Goal: Task Accomplishment & Management: Use online tool/utility

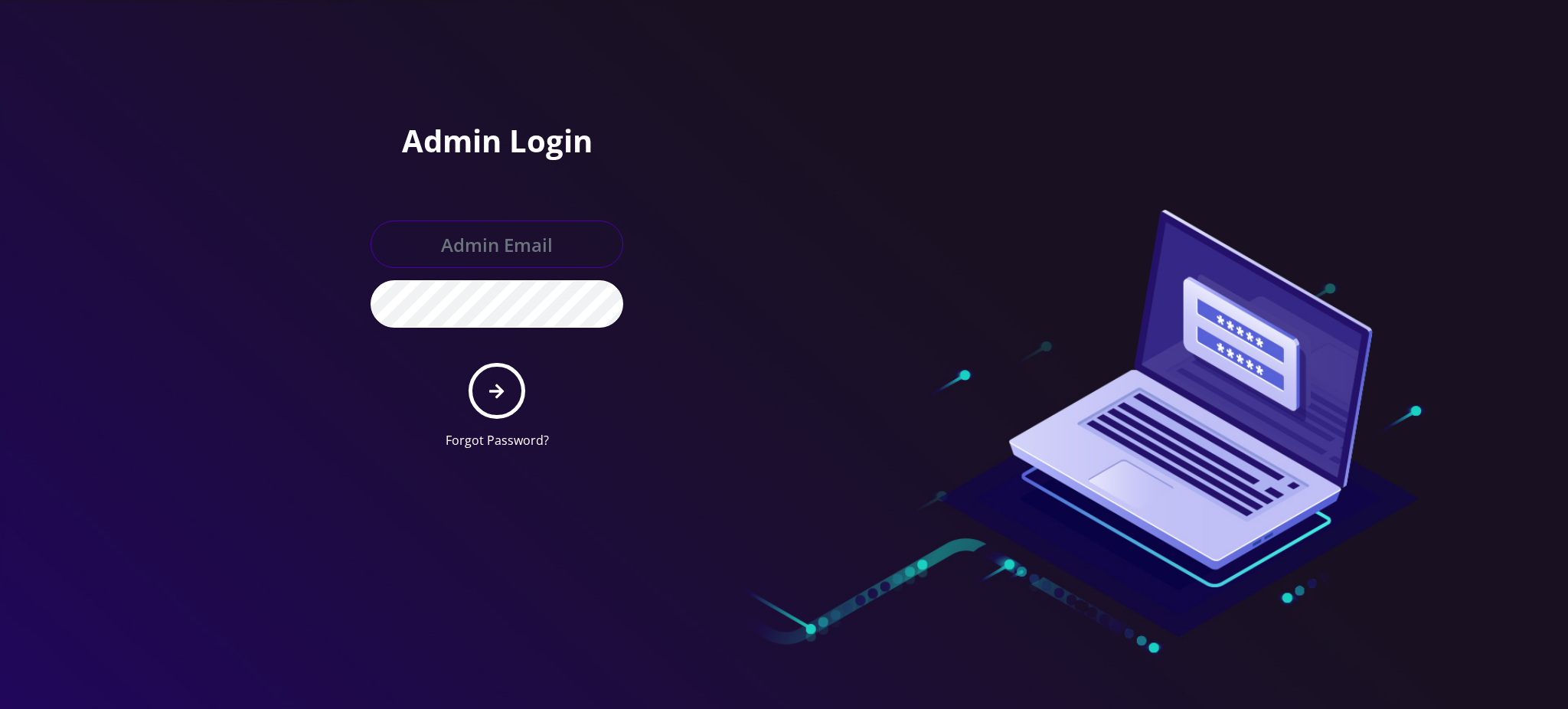
type input "rochelle@teltik.com"
click at [496, 392] on icon "submit" at bounding box center [497, 391] width 15 height 17
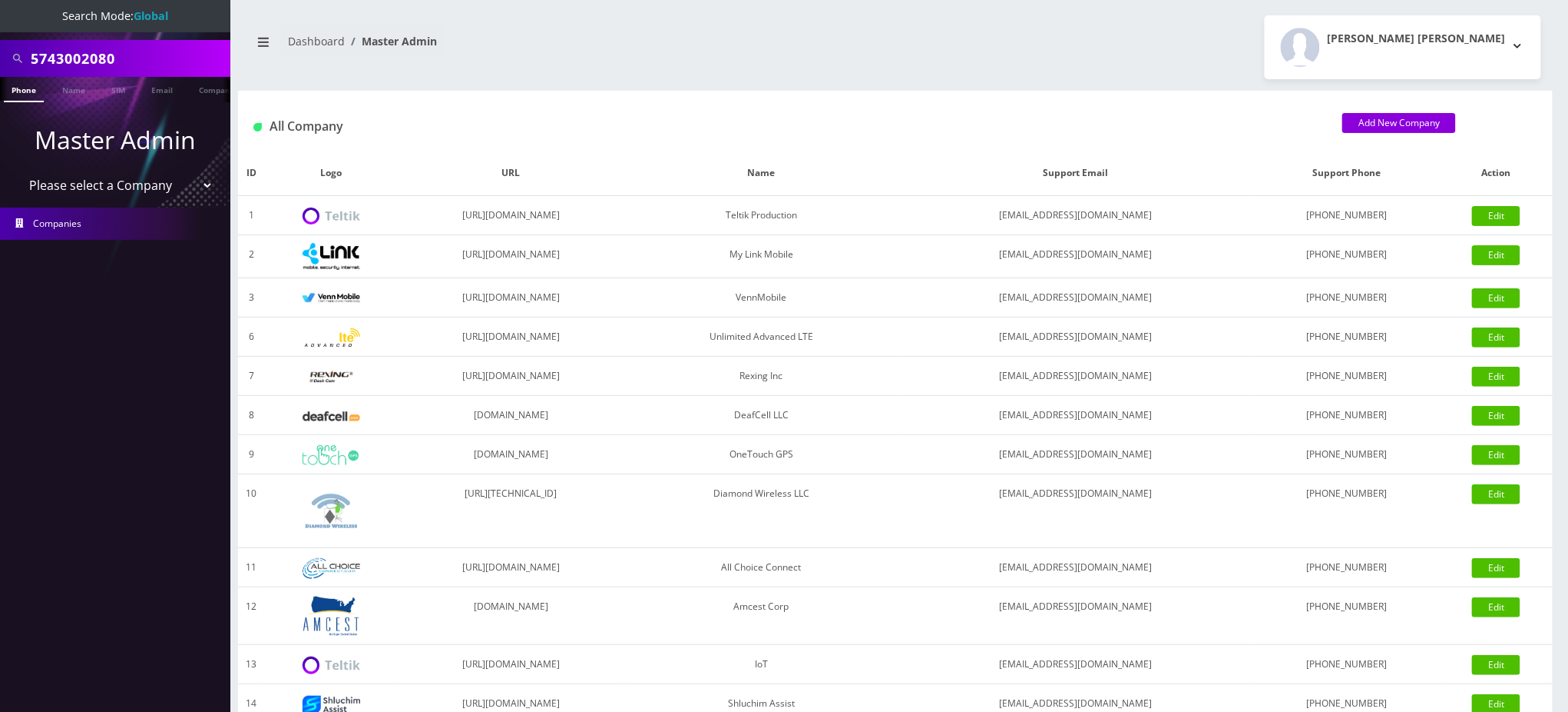
drag, startPoint x: 97, startPoint y: 58, endPoint x: 0, endPoint y: 62, distance: 97.1
click at [0, 62] on div "5743002080" at bounding box center [115, 58] width 231 height 37
paste input "kyle.lundin@gmail.com"
type input "[PERSON_NAME][EMAIL_ADDRESS][PERSON_NAME][DOMAIN_NAME]"
click at [157, 90] on link "Email" at bounding box center [161, 90] width 37 height 26
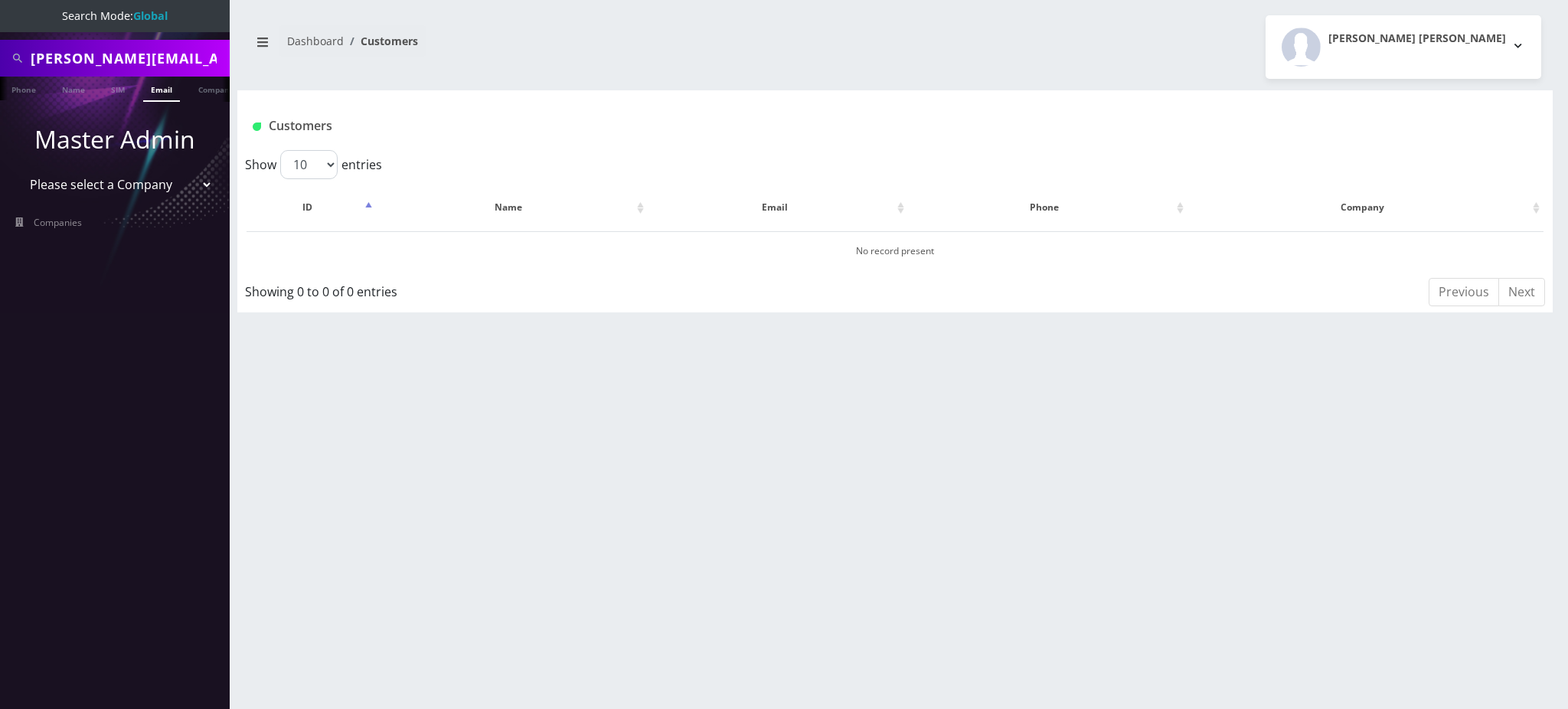
click at [1459, 479] on div "kyle.lundin@gmail.com Phone Name SIM Email Company Customer Dashboard Customers…" at bounding box center [895, 354] width 1346 height 709
click at [154, 89] on link "Email" at bounding box center [161, 89] width 37 height 26
click at [145, 56] on input "[PERSON_NAME][EMAIL_ADDRESS][PERSON_NAME][DOMAIN_NAME]" at bounding box center [127, 57] width 195 height 29
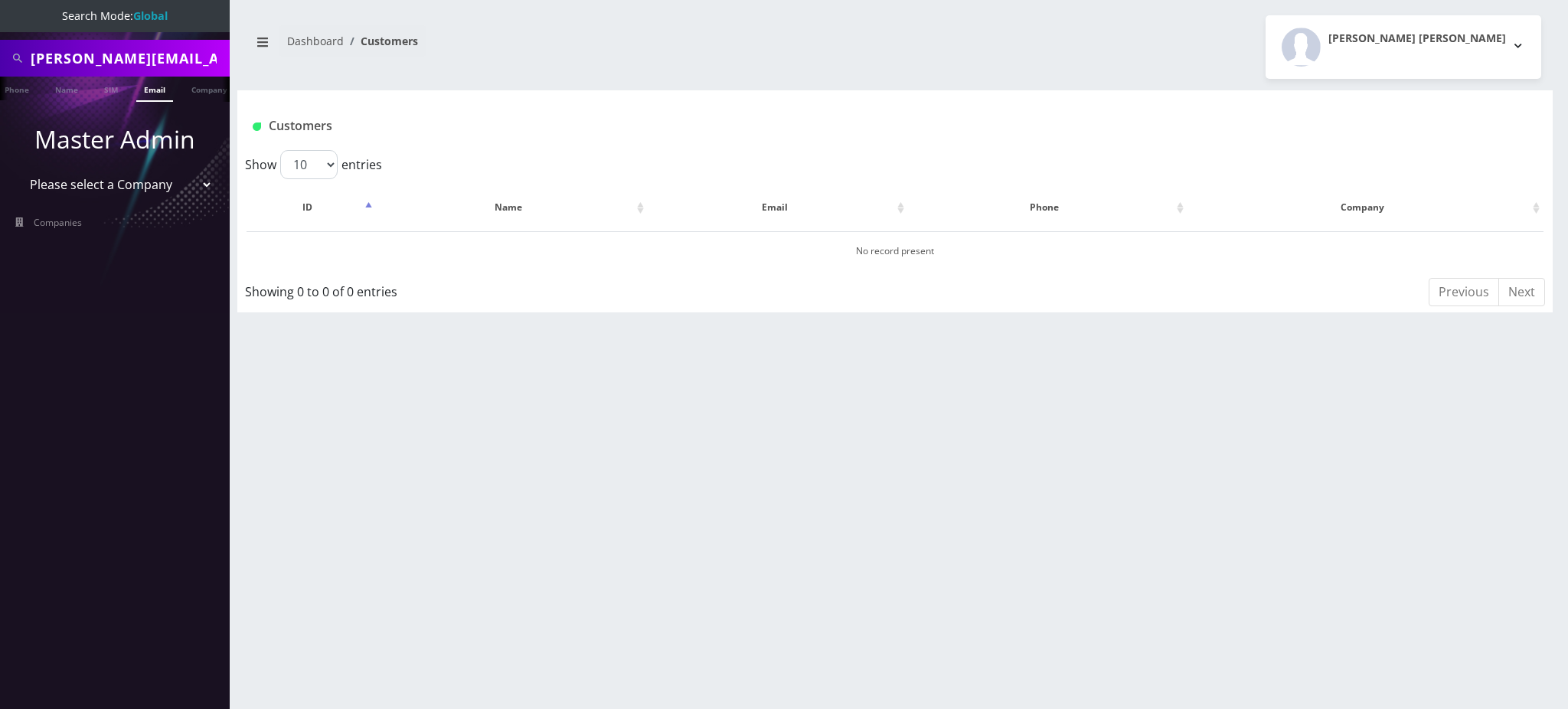
click at [145, 56] on input "[PERSON_NAME][EMAIL_ADDRESS][PERSON_NAME][DOMAIN_NAME]" at bounding box center [127, 57] width 195 height 29
